Goal: Information Seeking & Learning: Learn about a topic

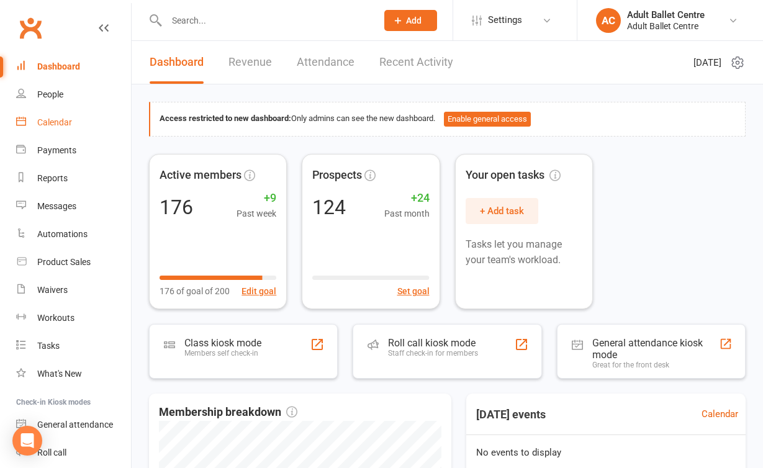
click at [37, 124] on link "Calendar" at bounding box center [73, 123] width 115 height 28
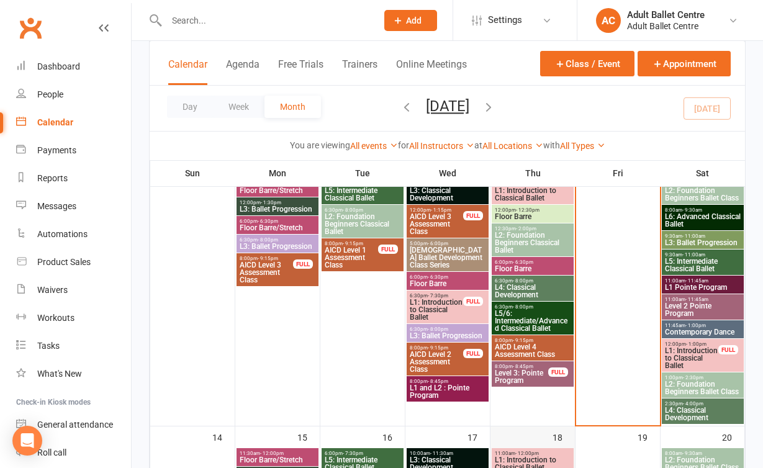
scroll to position [376, 0]
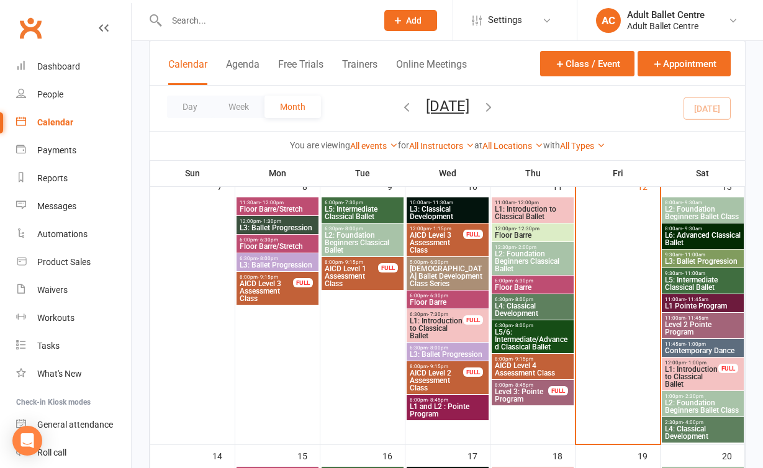
click at [703, 235] on span "L6: Advanced Classical Ballet" at bounding box center [702, 239] width 77 height 15
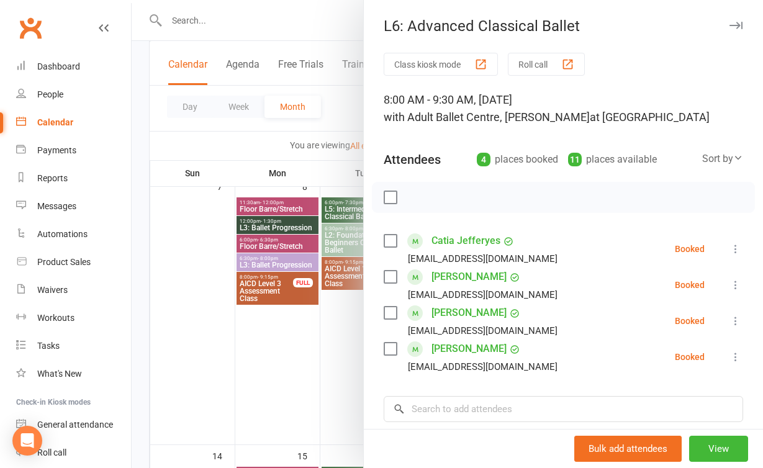
click at [333, 376] on div at bounding box center [447, 234] width 631 height 468
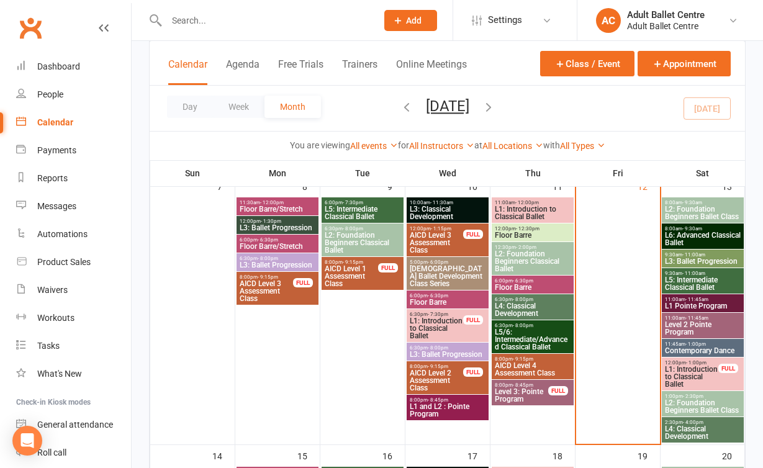
click at [713, 283] on span "L5: Intermediate Classical Ballet" at bounding box center [702, 283] width 77 height 15
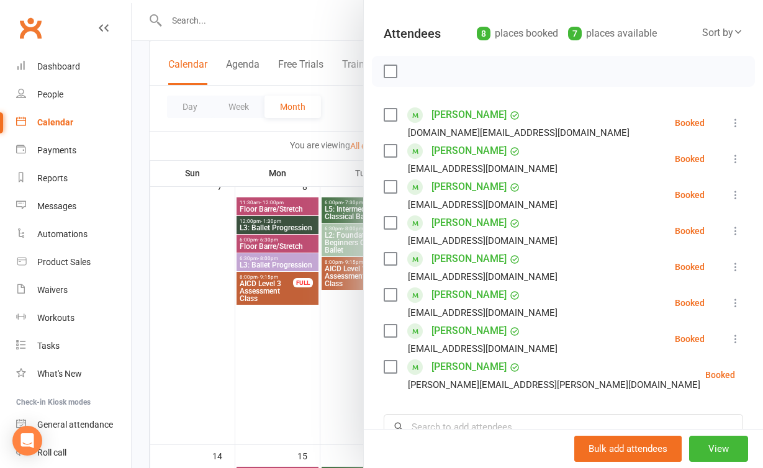
scroll to position [93, 0]
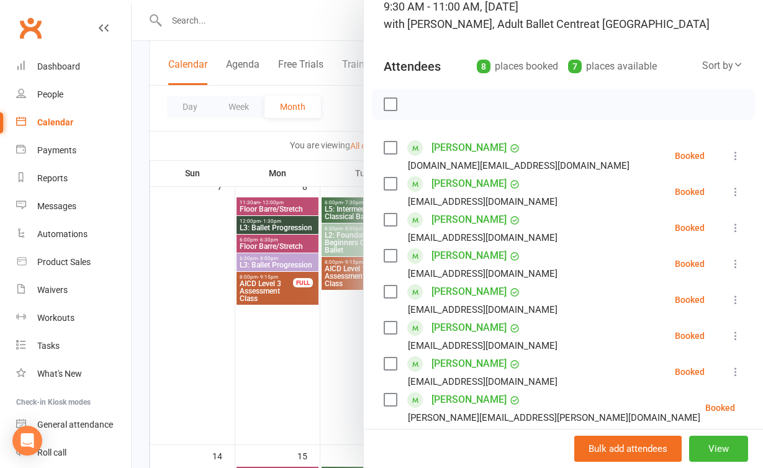
click at [331, 378] on div at bounding box center [447, 234] width 631 height 468
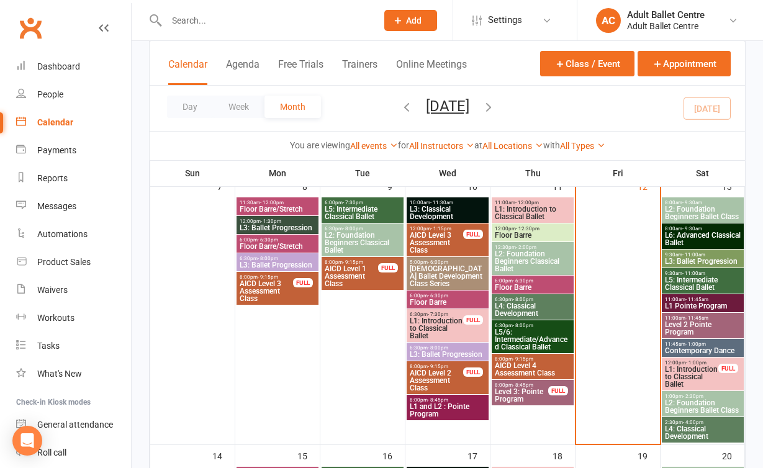
click at [546, 314] on span "L4: Classical Development" at bounding box center [532, 309] width 77 height 15
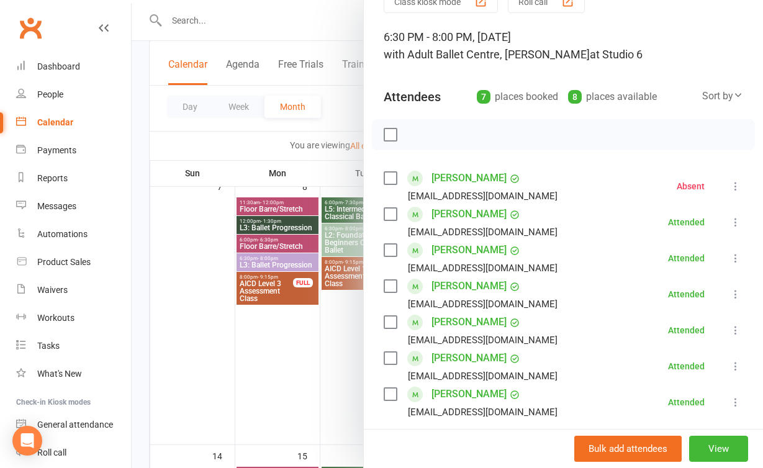
scroll to position [83, 0]
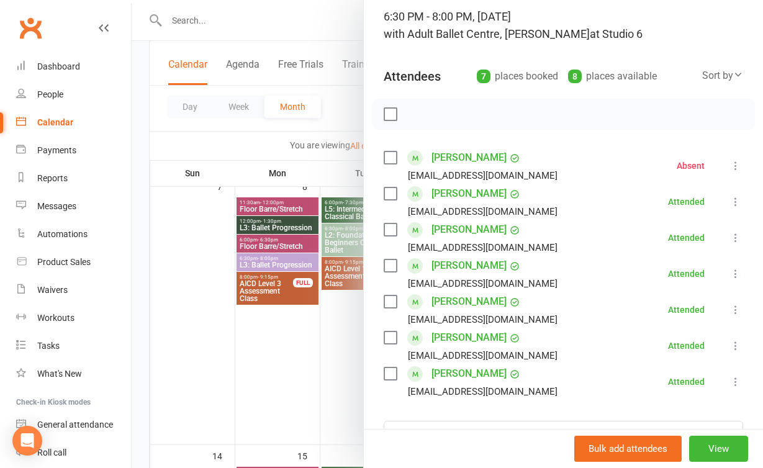
click at [317, 401] on div at bounding box center [447, 234] width 631 height 468
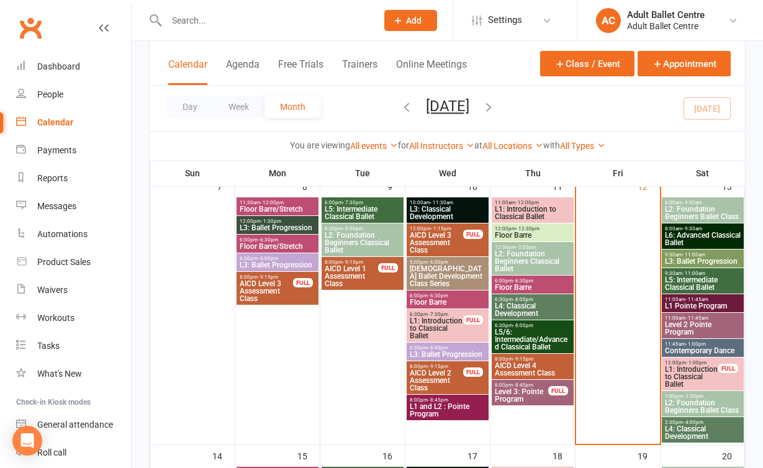
click at [728, 303] on span "L1 Pointe Program" at bounding box center [702, 305] width 77 height 7
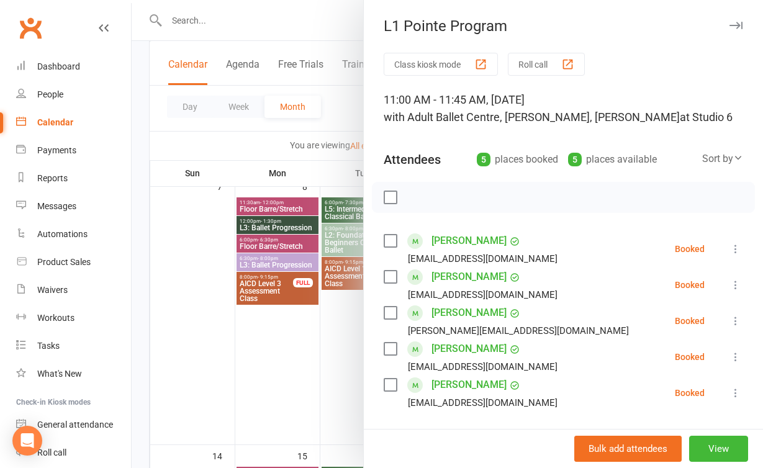
click at [340, 345] on div at bounding box center [447, 234] width 631 height 468
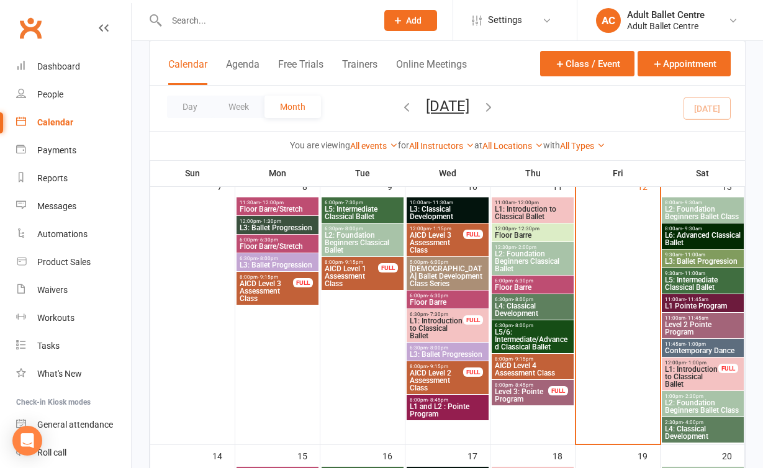
click at [720, 318] on span "11:00am - 11:45am" at bounding box center [702, 318] width 77 height 6
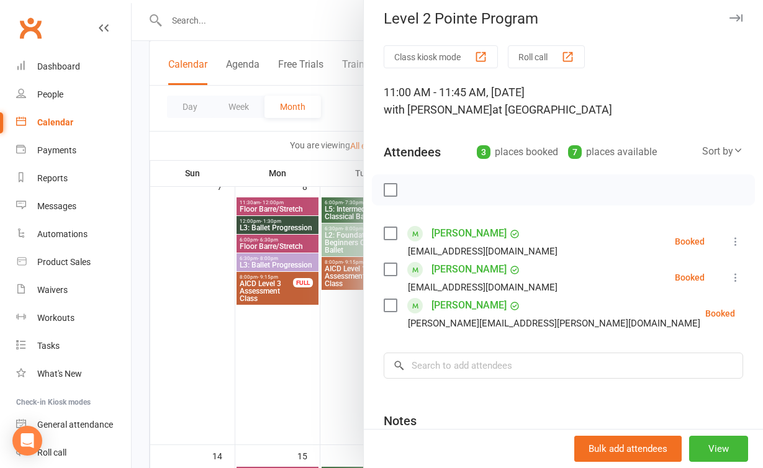
scroll to position [8, 0]
click at [315, 391] on div at bounding box center [447, 234] width 631 height 468
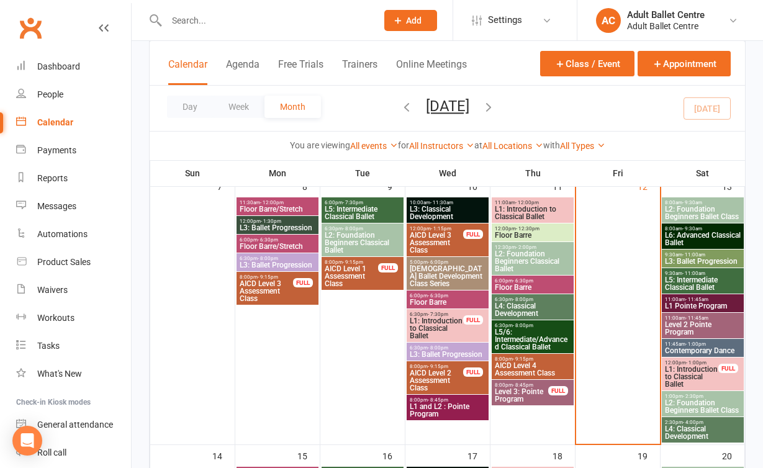
click at [705, 209] on span "L2: Foundation Beginners Ballet Class" at bounding box center [702, 212] width 77 height 15
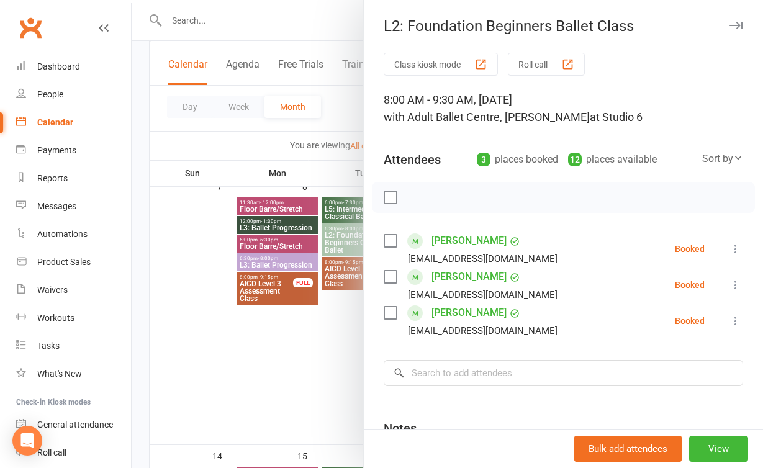
click at [336, 369] on div at bounding box center [447, 234] width 631 height 468
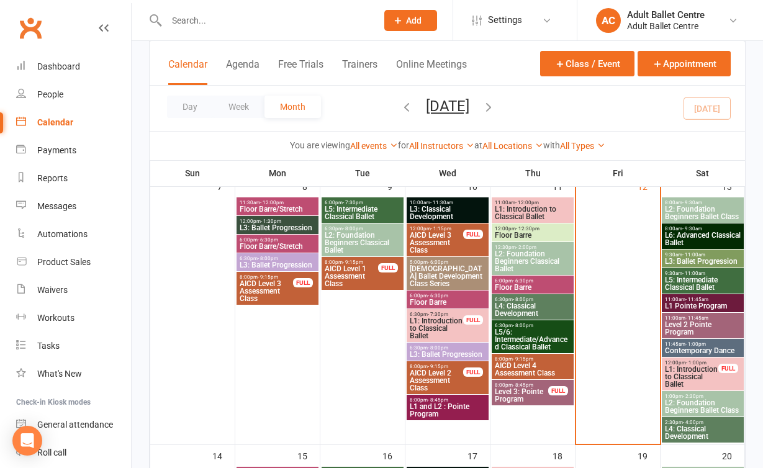
click at [707, 261] on span "L3: Ballet Progression" at bounding box center [702, 261] width 77 height 7
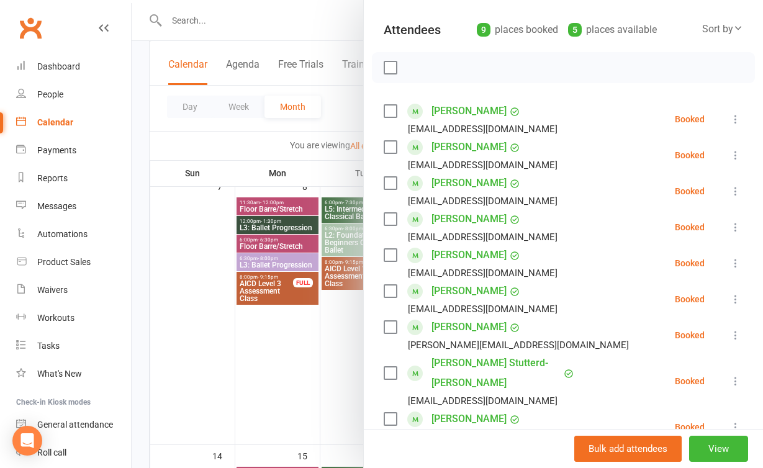
scroll to position [129, 0]
click at [341, 364] on div at bounding box center [447, 234] width 631 height 468
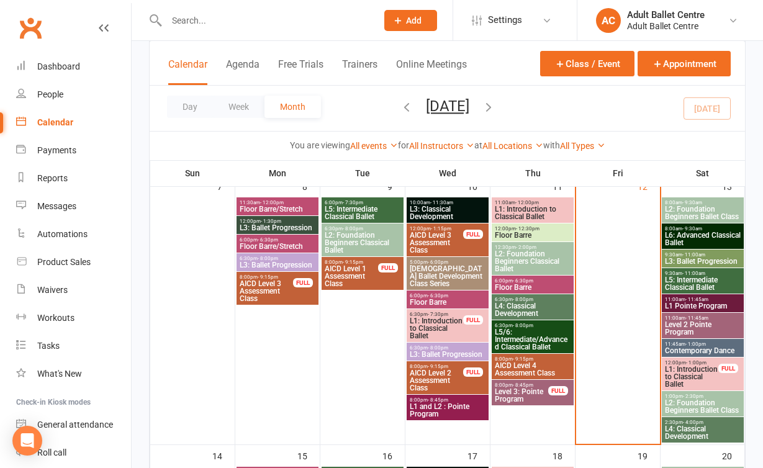
click at [696, 276] on span "L5: Intermediate Classical Ballet" at bounding box center [702, 283] width 77 height 15
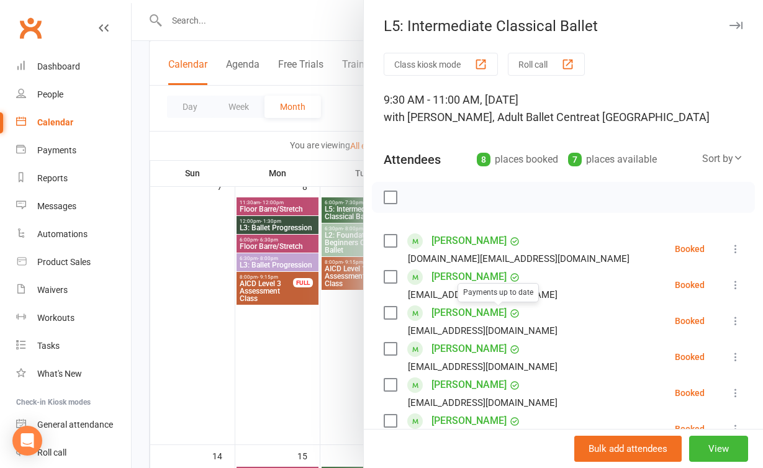
click at [346, 368] on div at bounding box center [447, 234] width 631 height 468
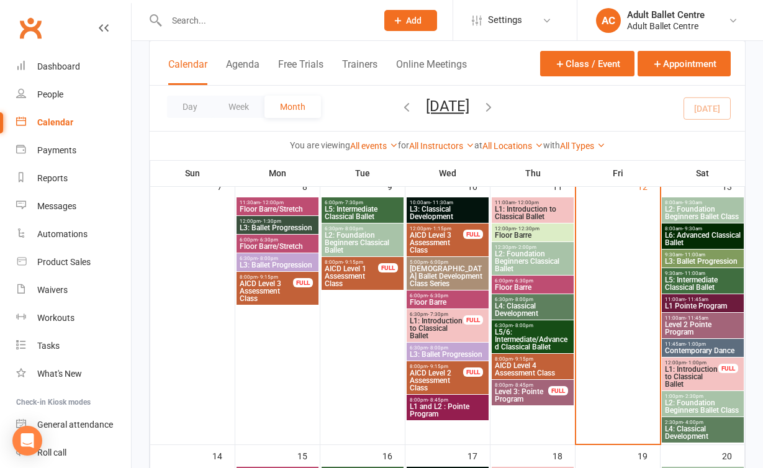
click at [716, 403] on span "L2: Foundation Beginners Ballet Class" at bounding box center [702, 406] width 77 height 15
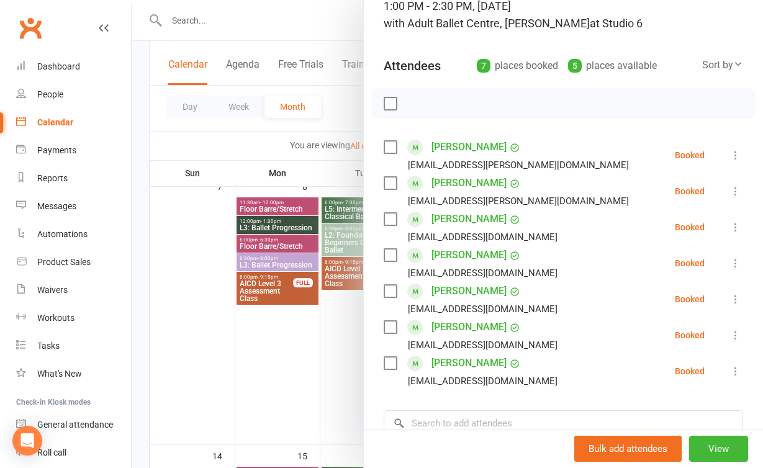
scroll to position [85, 0]
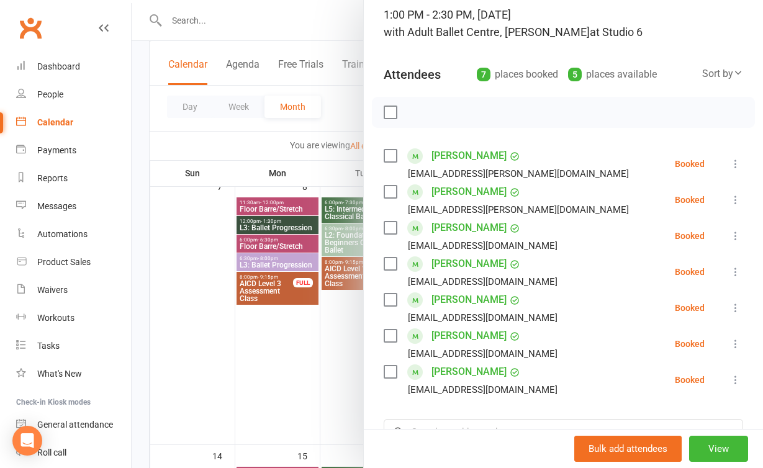
click at [323, 365] on div at bounding box center [447, 234] width 631 height 468
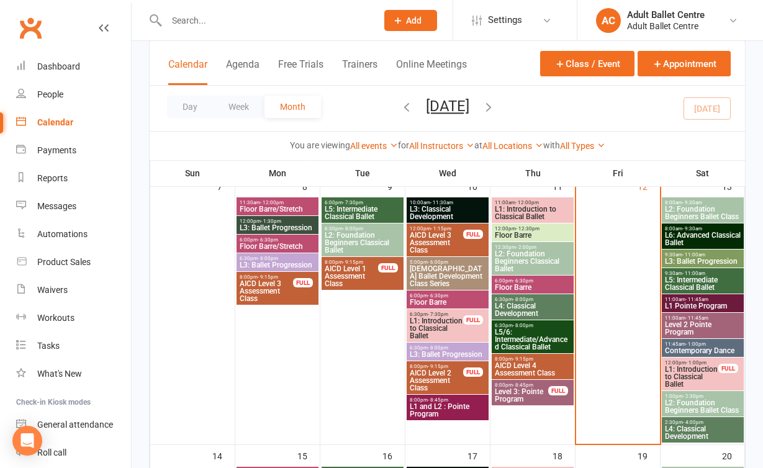
click at [685, 428] on span "L4: Classical Development" at bounding box center [702, 432] width 77 height 15
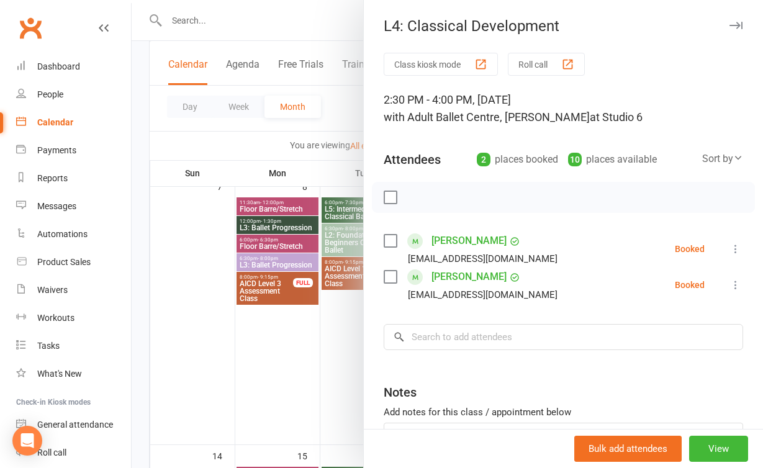
click at [308, 368] on div at bounding box center [447, 234] width 631 height 468
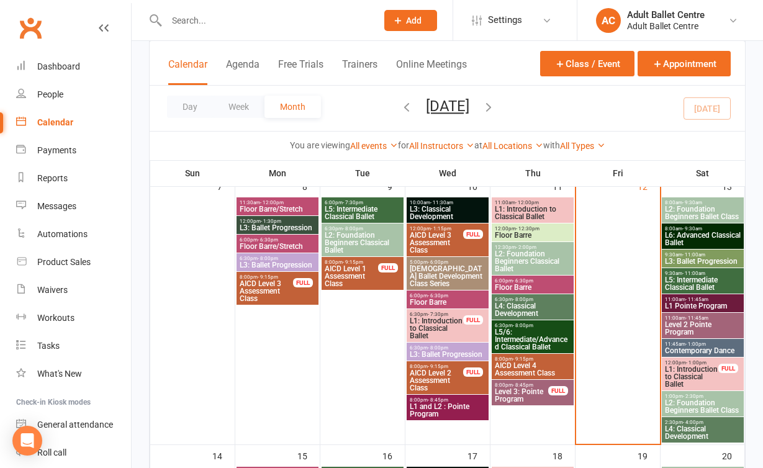
click at [679, 347] on span "Contemporary Dance" at bounding box center [702, 350] width 77 height 7
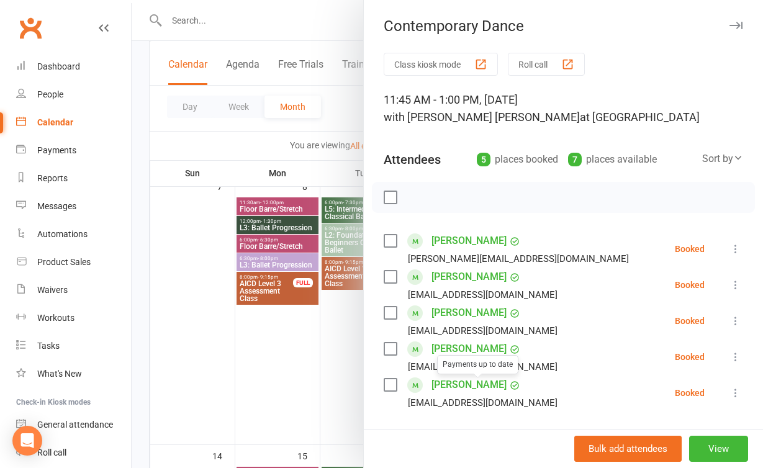
click at [323, 374] on div at bounding box center [447, 234] width 631 height 468
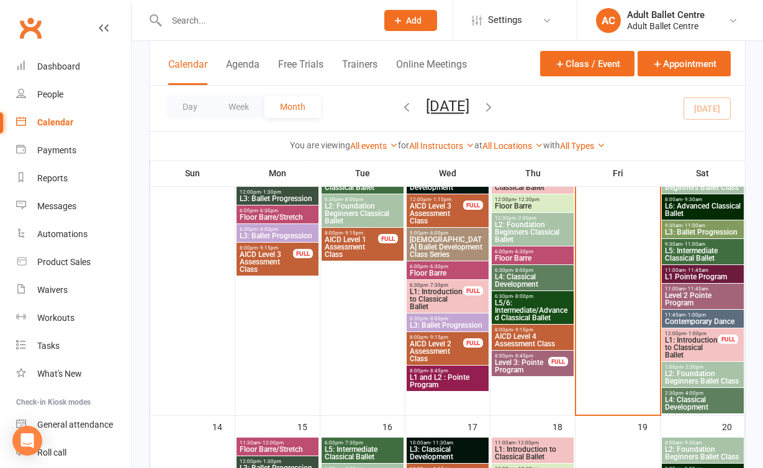
scroll to position [408, 0]
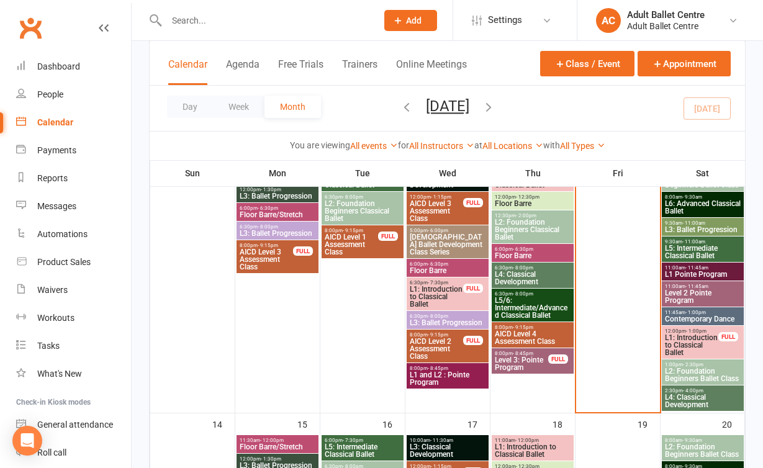
click at [721, 202] on span "L6: Advanced Classical Ballet" at bounding box center [702, 207] width 77 height 15
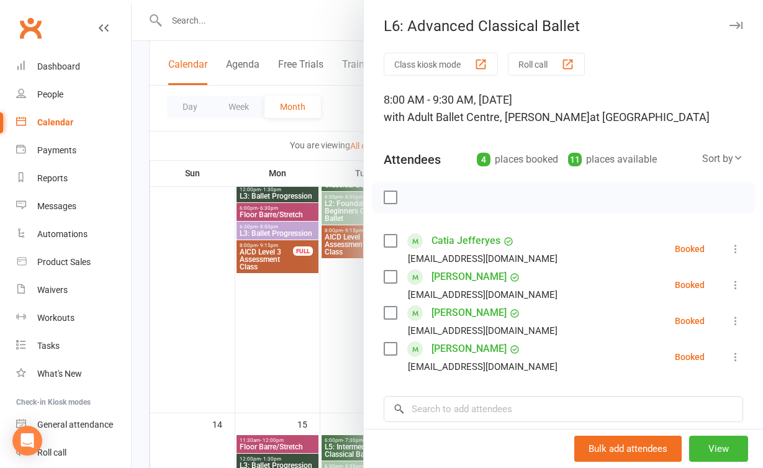
click at [310, 348] on div at bounding box center [447, 234] width 631 height 468
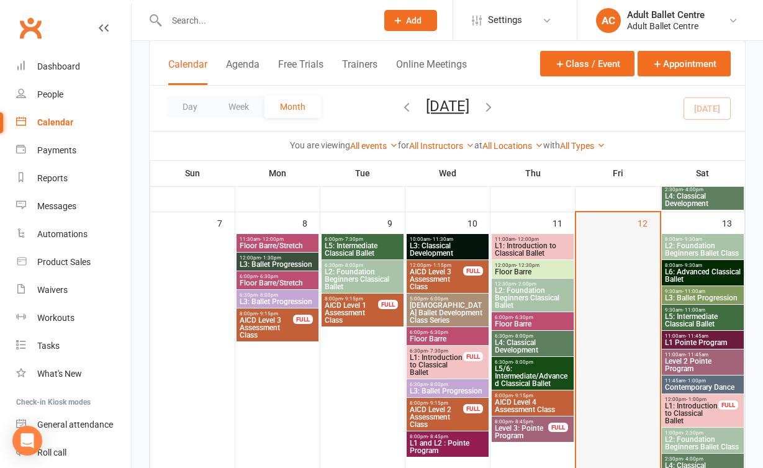
scroll to position [341, 0]
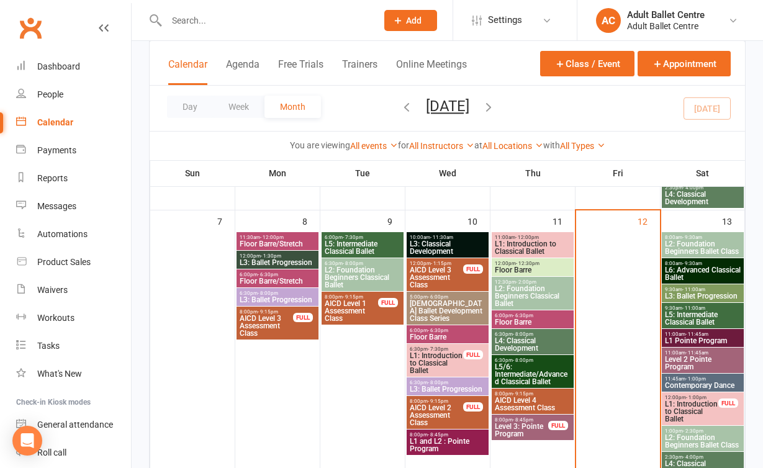
click at [687, 278] on span "L6: Advanced Classical Ballet" at bounding box center [702, 273] width 77 height 15
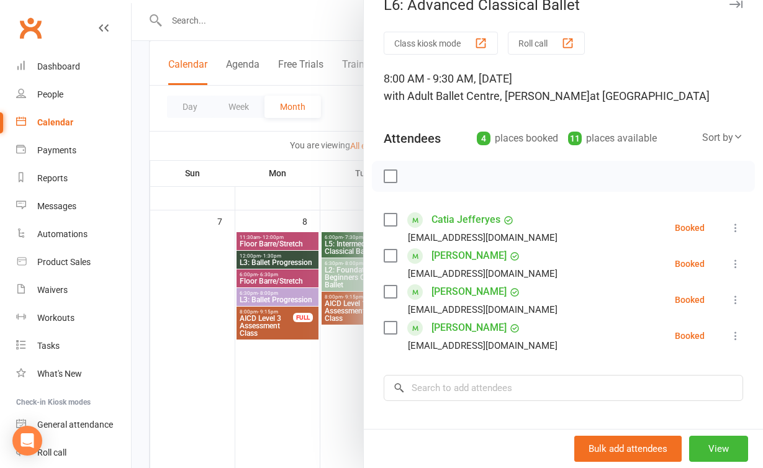
scroll to position [25, 0]
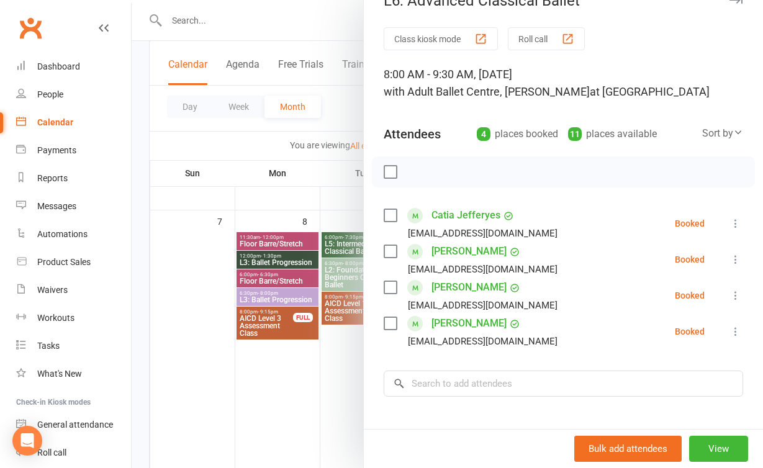
click at [330, 357] on div at bounding box center [447, 234] width 631 height 468
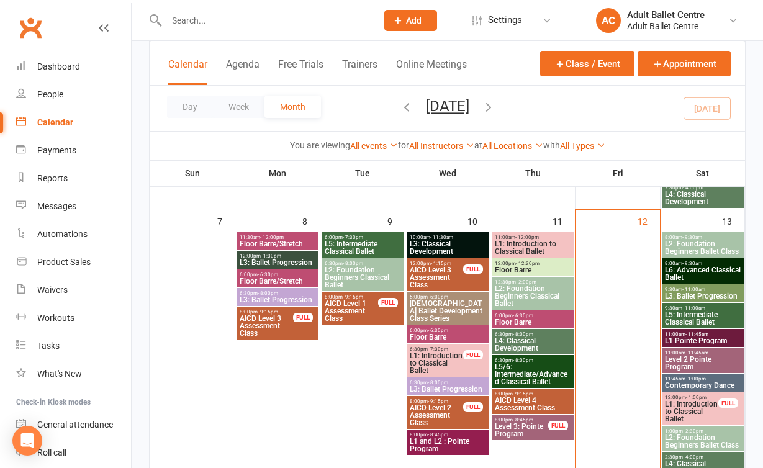
click at [688, 312] on span "L5: Intermediate Classical Ballet" at bounding box center [702, 318] width 77 height 15
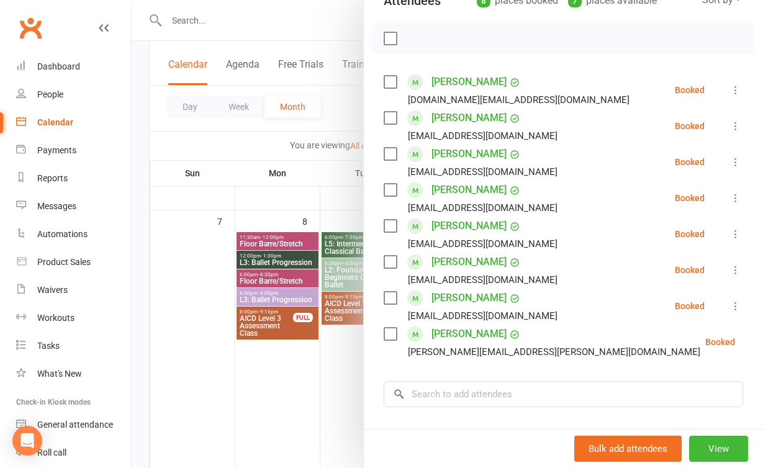
scroll to position [163, 0]
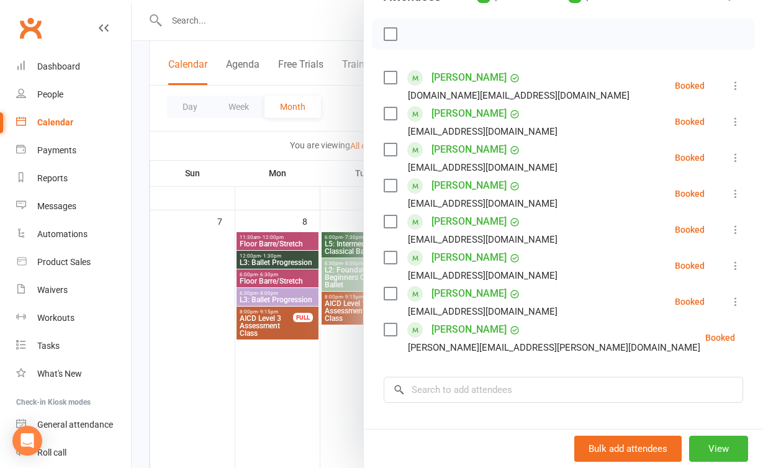
click at [336, 383] on div at bounding box center [447, 234] width 631 height 468
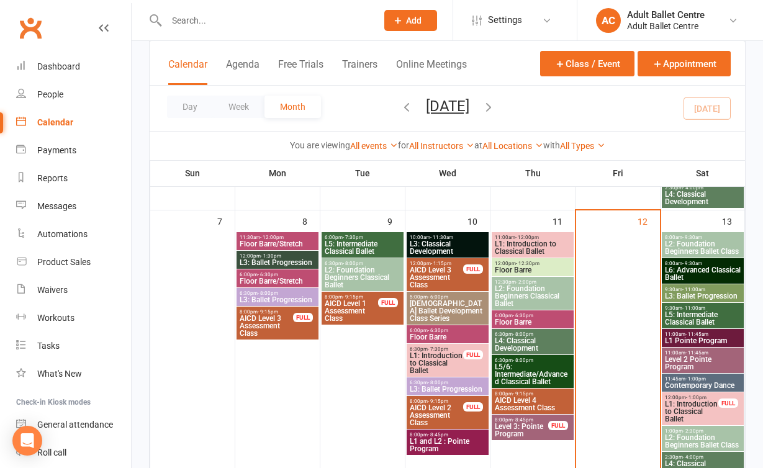
click at [690, 321] on span "L5: Intermediate Classical Ballet" at bounding box center [702, 318] width 77 height 15
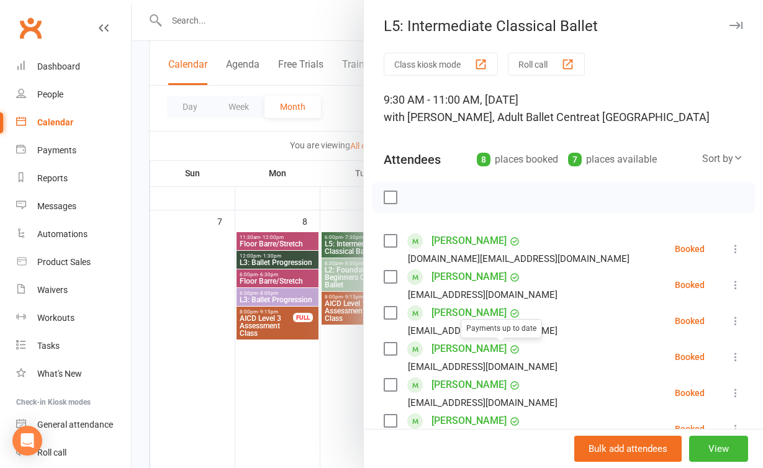
click at [323, 398] on div at bounding box center [447, 234] width 631 height 468
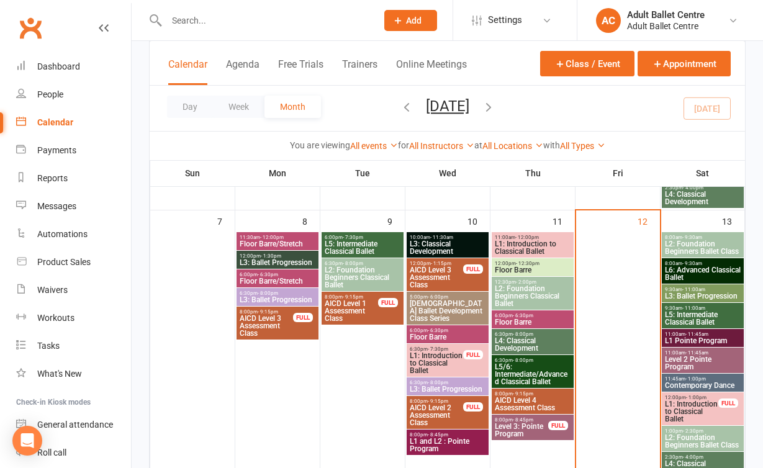
click at [724, 238] on span "8:00am - 9:30am" at bounding box center [702, 238] width 77 height 6
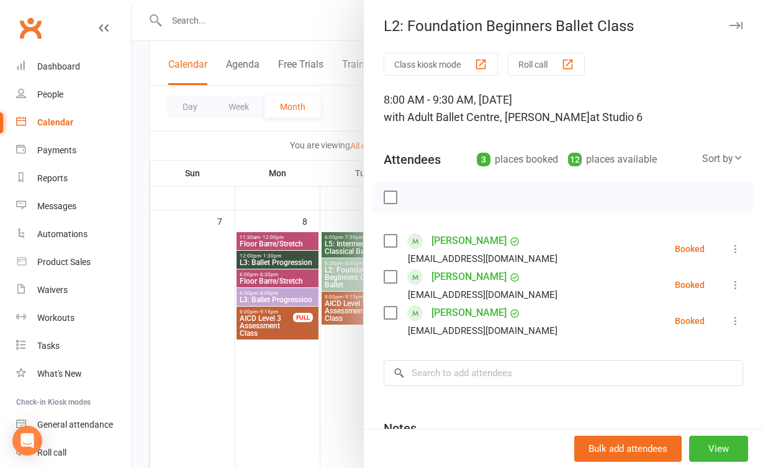
scroll to position [1, 0]
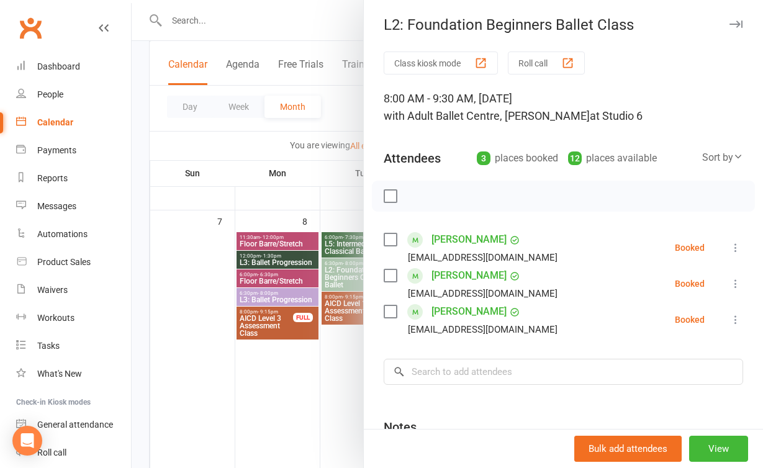
click at [315, 392] on div at bounding box center [447, 234] width 631 height 468
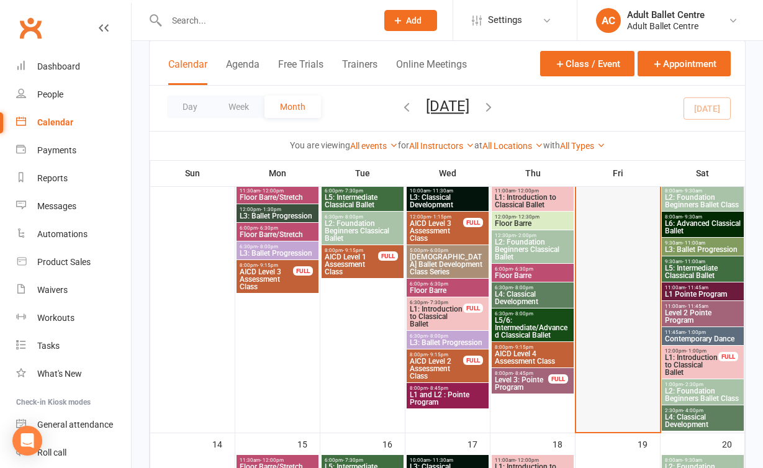
scroll to position [389, 0]
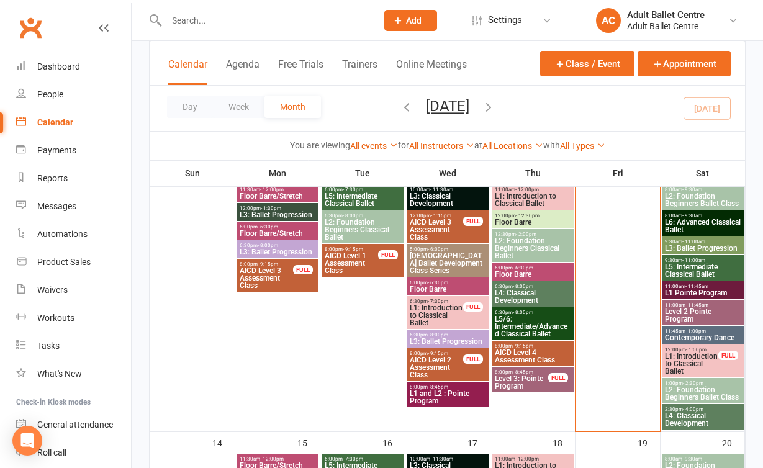
click at [677, 414] on span "L4: Classical Development" at bounding box center [702, 419] width 77 height 15
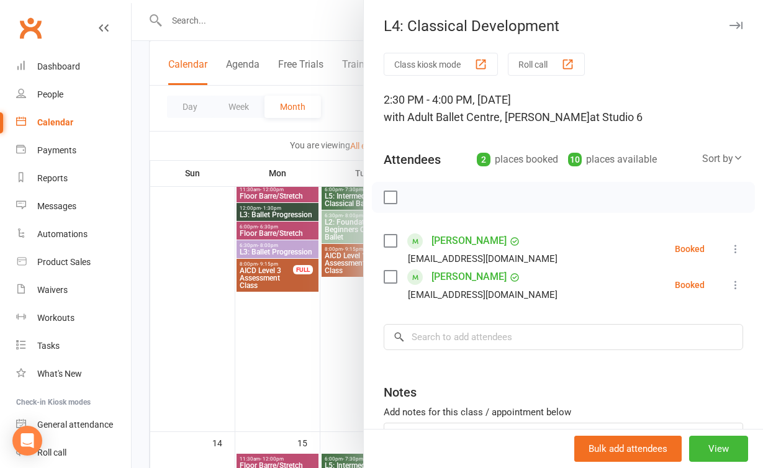
click at [315, 349] on div at bounding box center [447, 234] width 631 height 468
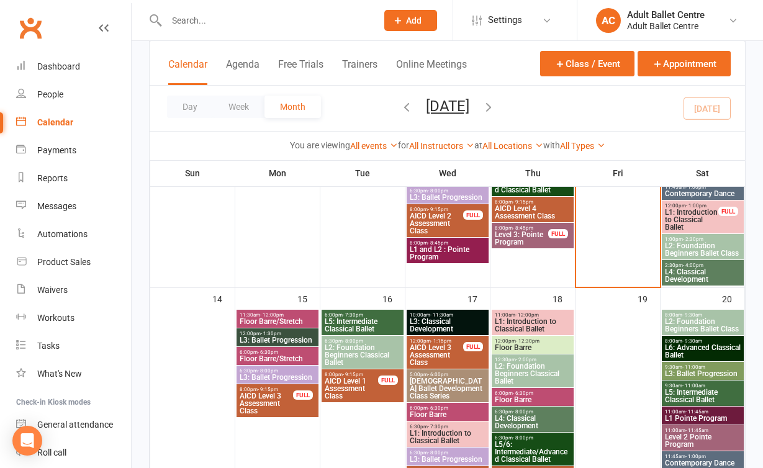
scroll to position [534, 0]
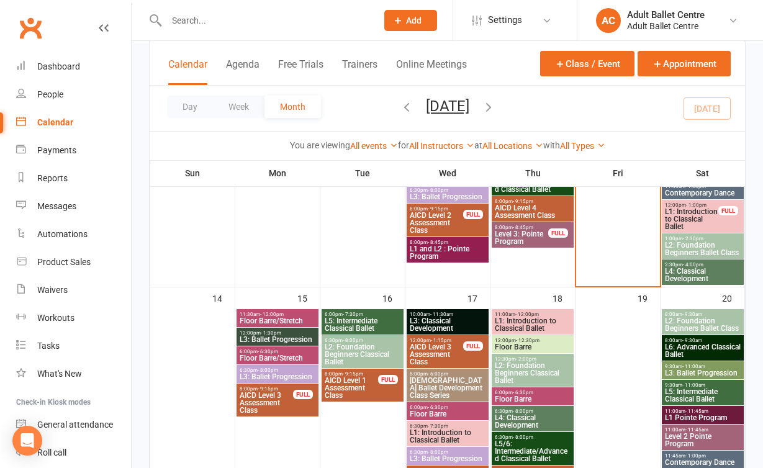
click at [281, 333] on span "12:00pm - 1:30pm" at bounding box center [277, 333] width 77 height 6
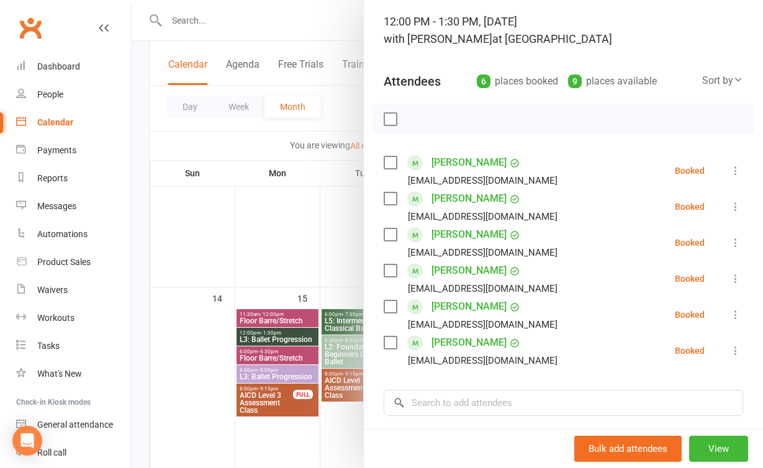
scroll to position [112, 0]
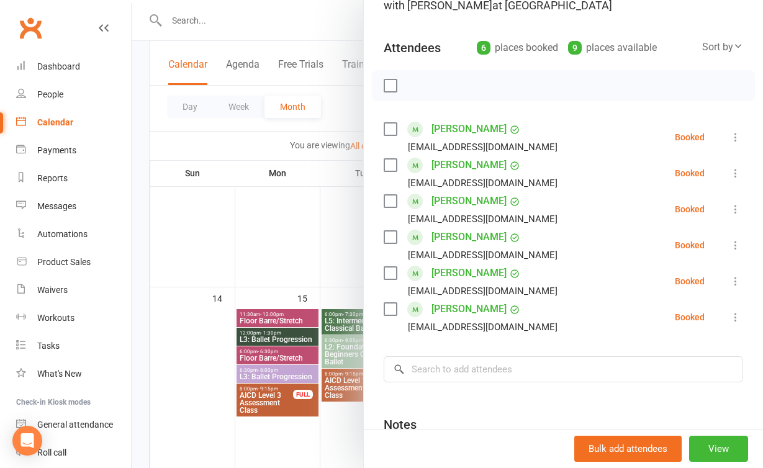
click at [321, 252] on div at bounding box center [447, 234] width 631 height 468
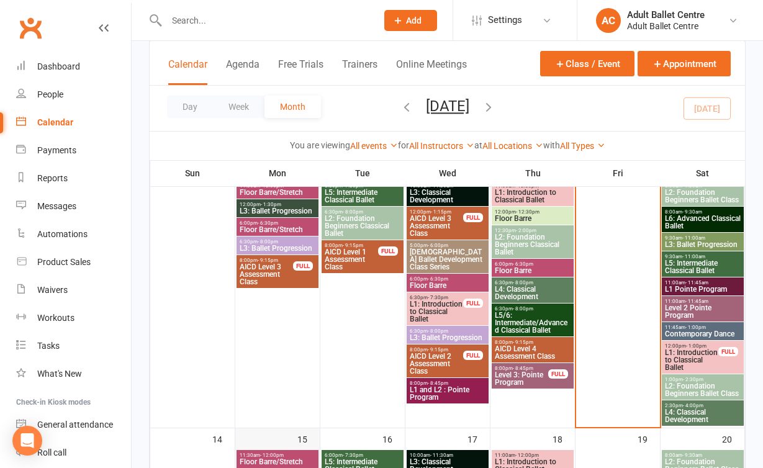
scroll to position [372, 0]
